Goal: Information Seeking & Learning: Check status

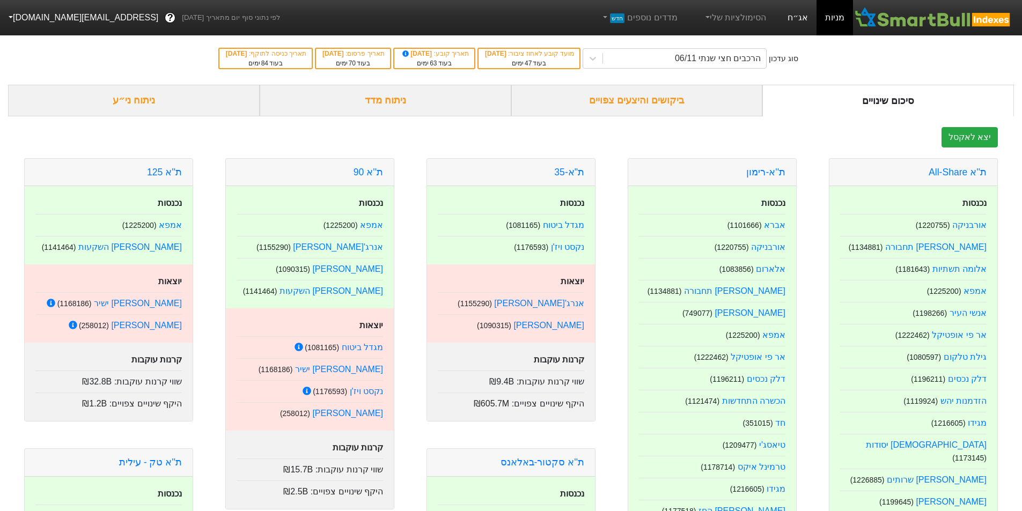
click at [817, 10] on div "מניות אג״ח הסימולציות שלי מדדים נוספים חדש" at bounding box center [720, 17] width 265 height 35
click at [808, 16] on link "אג״ח" at bounding box center [798, 17] width 38 height 35
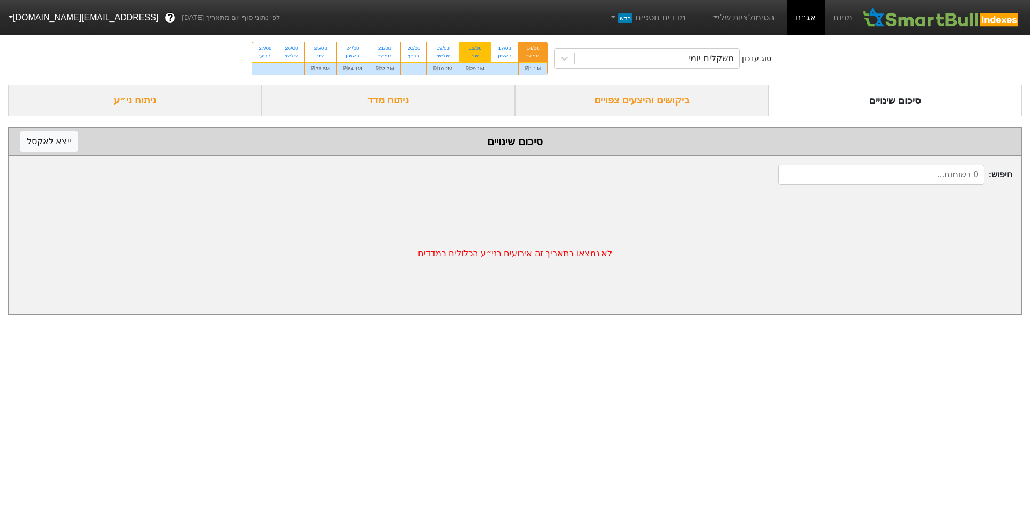
click at [467, 54] on div "18/08 שני" at bounding box center [475, 51] width 32 height 19
click at [468, 49] on input "18/08 שני ₪29.1M" at bounding box center [471, 45] width 7 height 7
radio input "true"
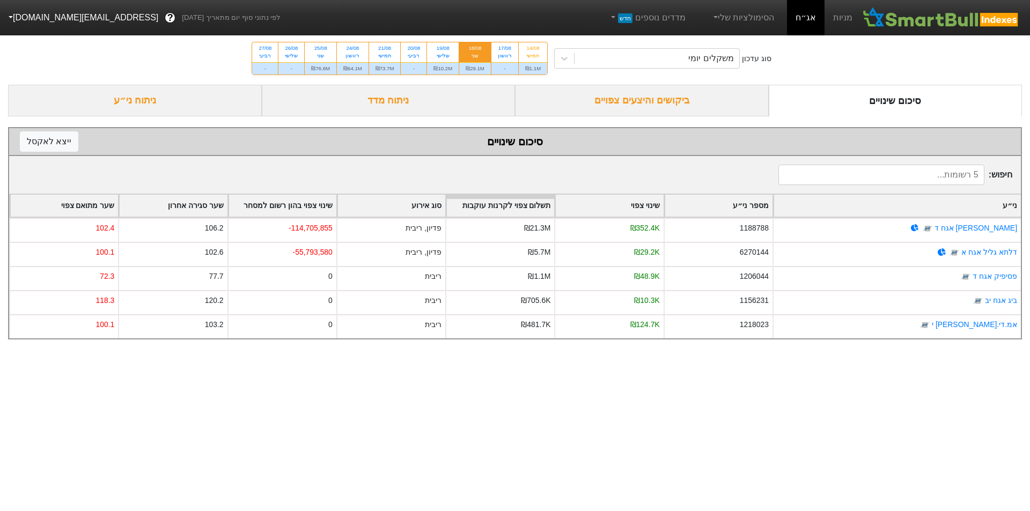
drag, startPoint x: 620, startPoint y: 362, endPoint x: 594, endPoint y: 385, distance: 35.3
click at [594, 350] on html "מניות אג״ח הסימולציות שלי מדדים נוספים חדש לפי נתוני סוף יום מתאריך [DATE] ? [E…" at bounding box center [515, 175] width 1030 height 350
click at [451, 53] on div "שלישי" at bounding box center [442, 56] width 19 height 8
click at [443, 49] on input "19/08 שלישי ₪10.2M" at bounding box center [439, 45] width 7 height 7
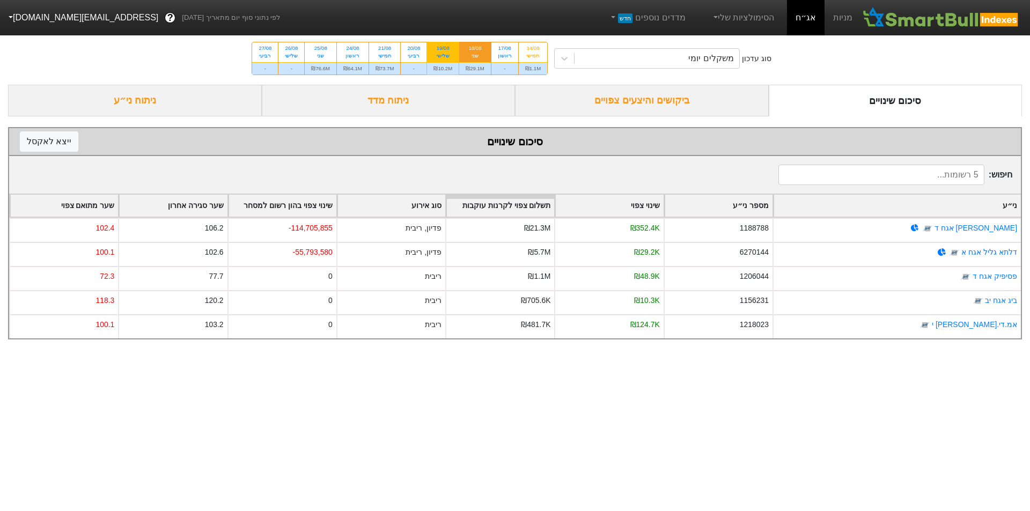
radio input "true"
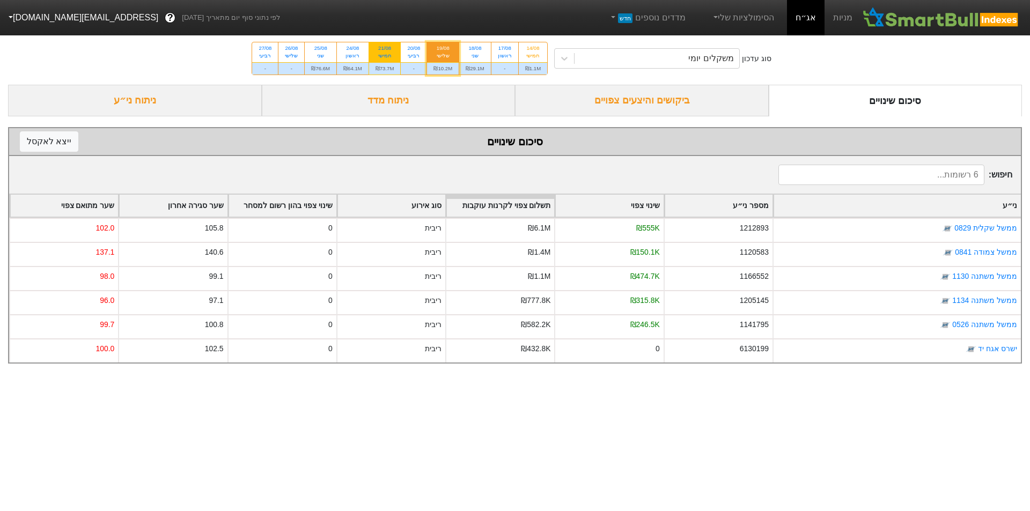
click at [397, 47] on div "21/08 חמישי" at bounding box center [385, 51] width 32 height 19
click at [385, 47] on input "21/08 חמישי ₪73.7M" at bounding box center [381, 45] width 7 height 7
radio input "true"
